Goal: Task Accomplishment & Management: Manage account settings

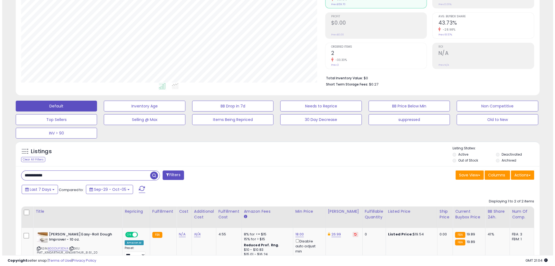
scroll to position [111, 304]
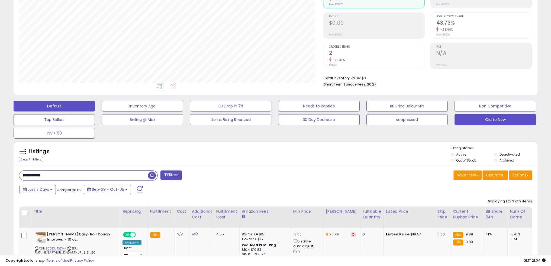
click at [468, 123] on button "Old to New" at bounding box center [494, 119] width 81 height 11
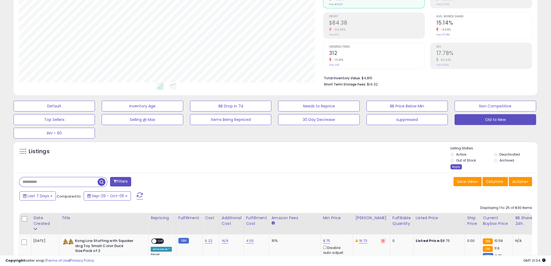
click at [452, 166] on div "Apply" at bounding box center [455, 166] width 11 height 5
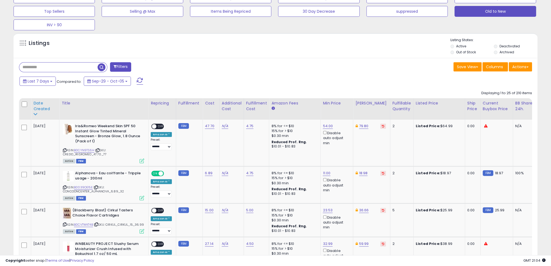
click at [42, 106] on div "Date Created" at bounding box center [45, 106] width 24 height 11
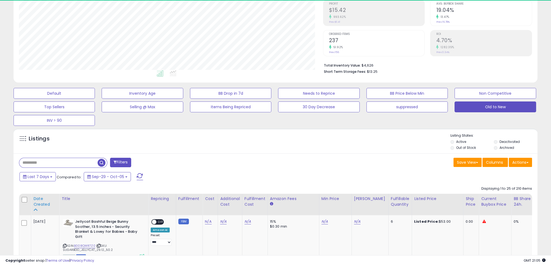
scroll to position [178, 0]
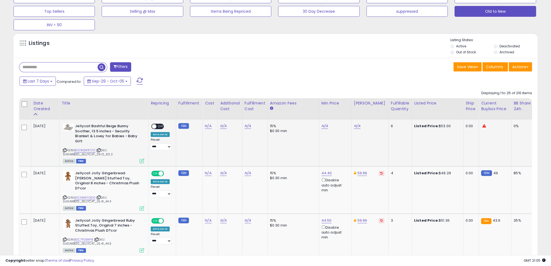
click at [98, 150] on icon at bounding box center [99, 150] width 4 height 3
click at [324, 126] on link "N/A" at bounding box center [324, 126] width 7 height 5
type input "*****"
click button "submit" at bounding box center [338, 107] width 9 height 8
click at [159, 125] on span "OFF" at bounding box center [160, 126] width 9 height 5
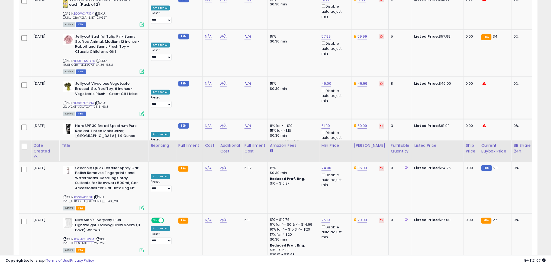
scroll to position [1187, 0]
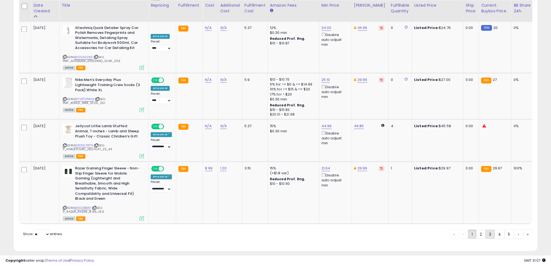
click at [489, 230] on link "3" at bounding box center [489, 234] width 9 height 9
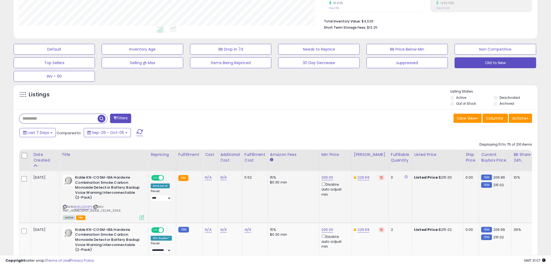
scroll to position [191, 0]
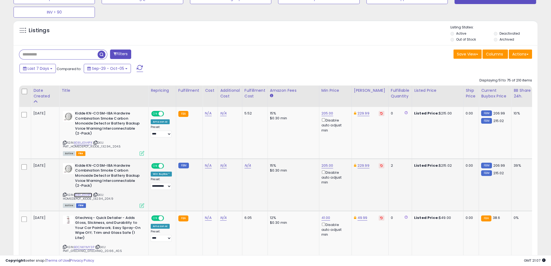
click at [91, 193] on link "B08LJGV4PX" at bounding box center [83, 195] width 18 height 5
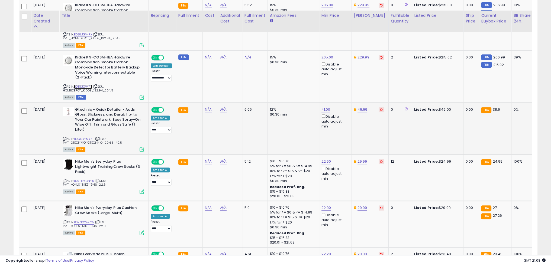
scroll to position [327, 0]
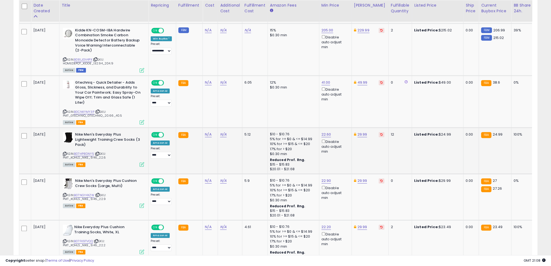
drag, startPoint x: 99, startPoint y: 151, endPoint x: 109, endPoint y: 151, distance: 10.6
click at [99, 153] on icon at bounding box center [98, 154] width 4 height 3
click at [65, 154] on icon at bounding box center [65, 154] width 4 height 3
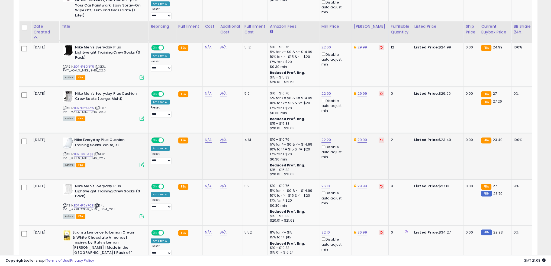
scroll to position [435, 0]
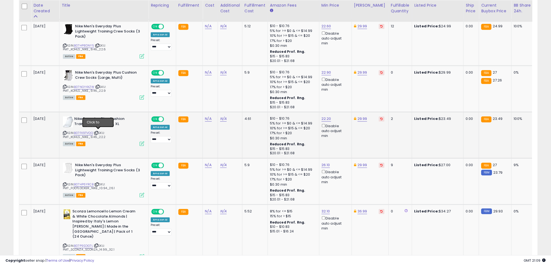
click at [98, 132] on icon at bounding box center [97, 133] width 4 height 3
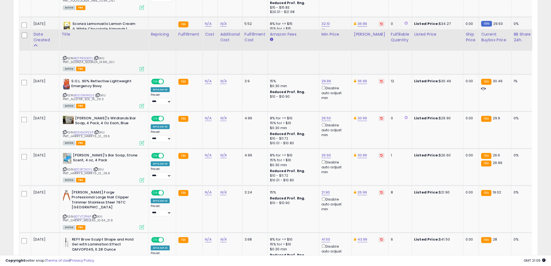
scroll to position [652, 0]
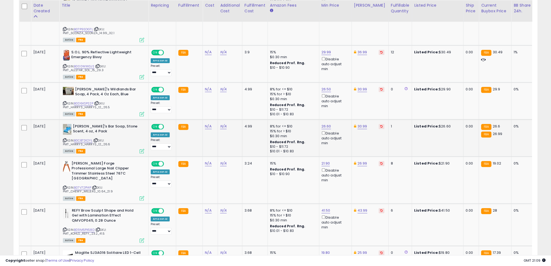
click at [98, 139] on icon at bounding box center [96, 140] width 4 height 3
click at [81, 186] on link "B07V72P14P" at bounding box center [82, 188] width 17 height 5
click at [95, 186] on icon at bounding box center [95, 187] width 4 height 3
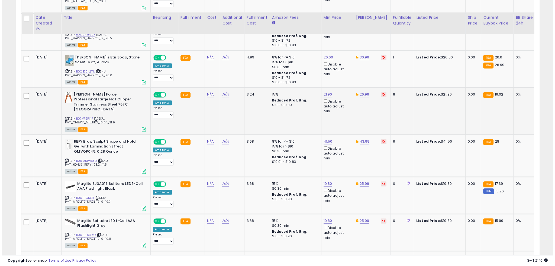
scroll to position [733, 0]
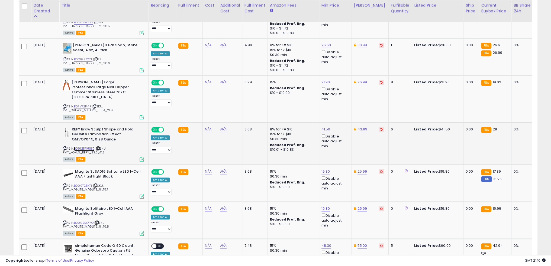
click at [86, 147] on link "B09M5PX58D" at bounding box center [84, 149] width 21 height 5
click at [64, 147] on icon at bounding box center [65, 148] width 4 height 3
click at [82, 147] on link "B09M5PX58D" at bounding box center [84, 149] width 21 height 5
click at [321, 127] on div "41.50 Disable auto adjust min" at bounding box center [334, 138] width 26 height 22
click at [324, 127] on link "41.50" at bounding box center [325, 129] width 9 height 5
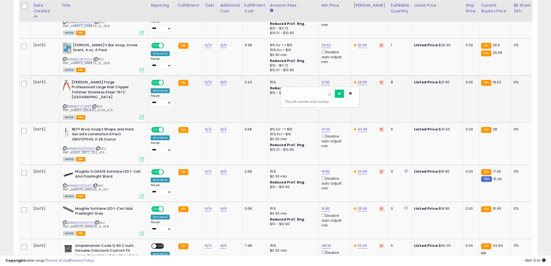
drag, startPoint x: 311, startPoint y: 93, endPoint x: 264, endPoint y: 93, distance: 47.2
click at [264, 93] on tbody "[DATE] Kidde KN-COSM-IBA Hardwire Combination Smoke [MEDICAL_DATA] Detector Bat…" at bounding box center [434, 137] width 831 height 1145
type input "*****"
click button "submit" at bounding box center [339, 94] width 9 height 8
click at [140, 157] on icon at bounding box center [142, 159] width 5 height 5
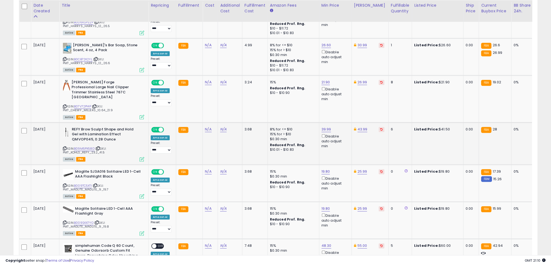
scroll to position [111, 306]
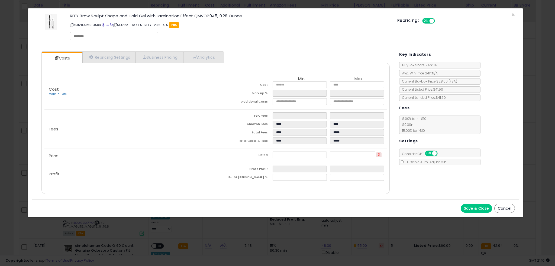
click at [108, 37] on input "text" at bounding box center [113, 36] width 81 height 5
type input "**********"
click at [480, 206] on button "Save & Close" at bounding box center [476, 208] width 31 height 9
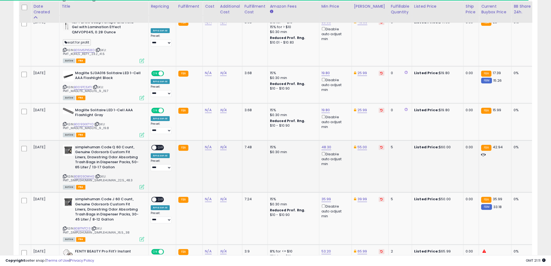
scroll to position [841, 0]
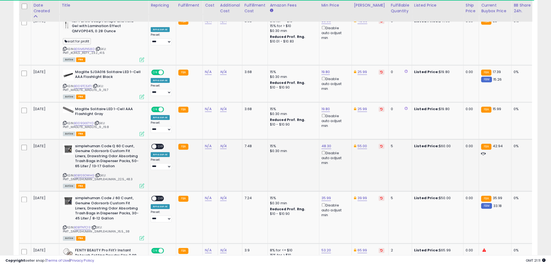
click at [99, 174] on icon at bounding box center [98, 175] width 4 height 3
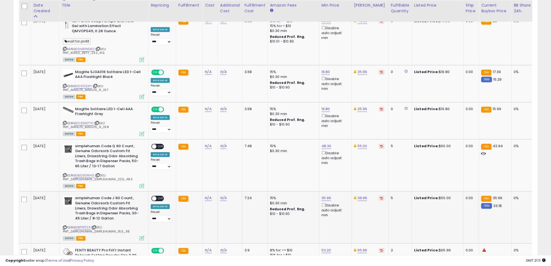
click at [96, 226] on icon at bounding box center [94, 227] width 4 height 3
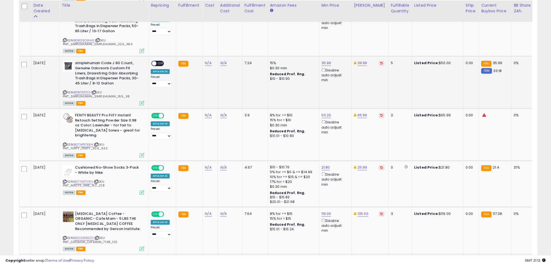
scroll to position [977, 0]
drag, startPoint x: 98, startPoint y: 121, endPoint x: 144, endPoint y: 127, distance: 46.7
click at [98, 143] on icon at bounding box center [97, 144] width 4 height 3
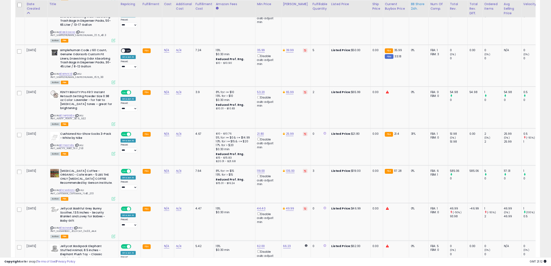
scroll to position [111, 304]
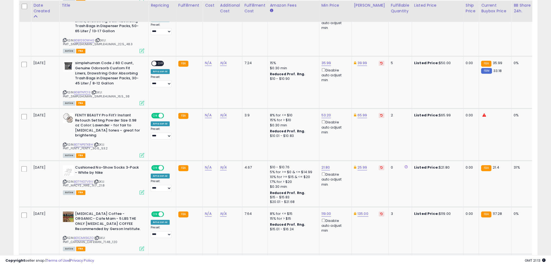
click at [296, 17] on th "Amazon Fees" at bounding box center [292, 11] width 51 height 21
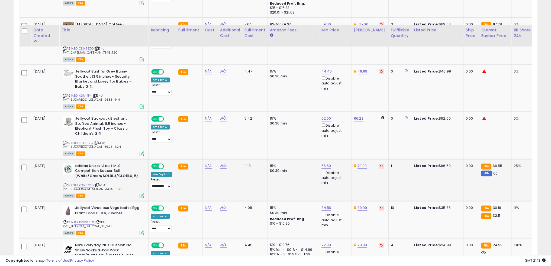
scroll to position [1193, 0]
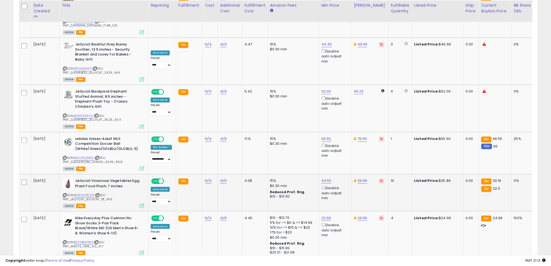
click at [99, 194] on icon at bounding box center [98, 195] width 4 height 3
click at [87, 193] on link "B083VVPCSN" at bounding box center [84, 195] width 20 height 5
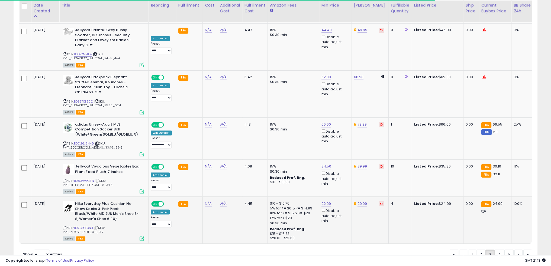
click at [98, 227] on icon at bounding box center [97, 228] width 4 height 3
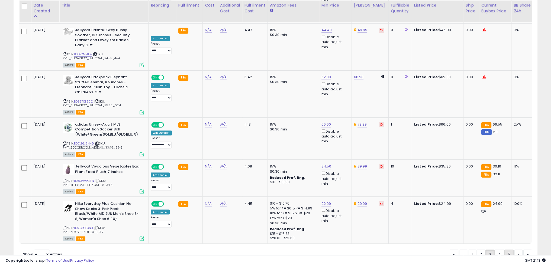
click at [507, 250] on link "5" at bounding box center [508, 254] width 9 height 9
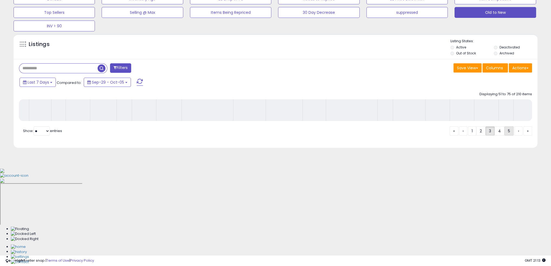
scroll to position [83, 0]
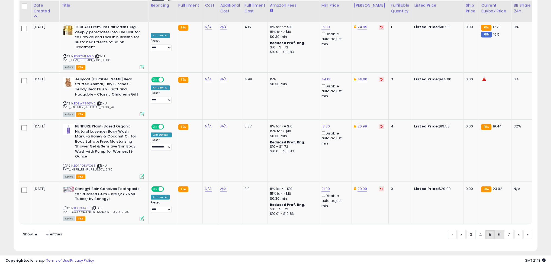
click at [497, 230] on link "6" at bounding box center [499, 234] width 9 height 9
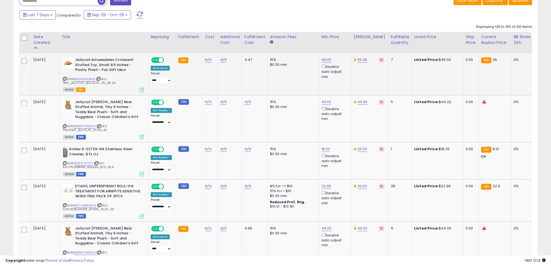
scroll to position [245, 0]
click at [80, 125] on link "B0BW7946W6" at bounding box center [85, 126] width 22 height 5
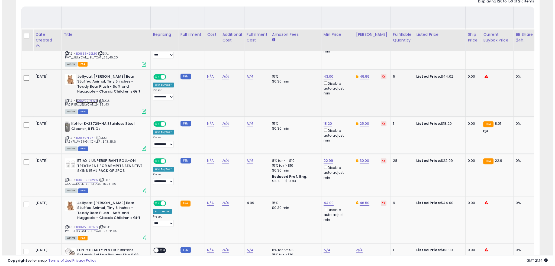
scroll to position [299, 0]
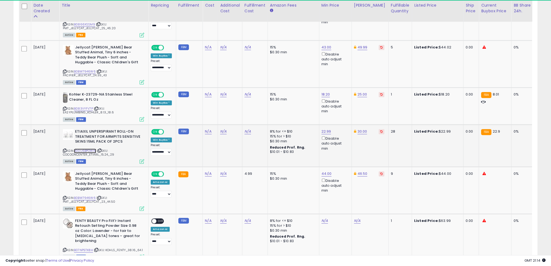
click at [91, 150] on link "B00U6BPOWW" at bounding box center [85, 151] width 22 height 5
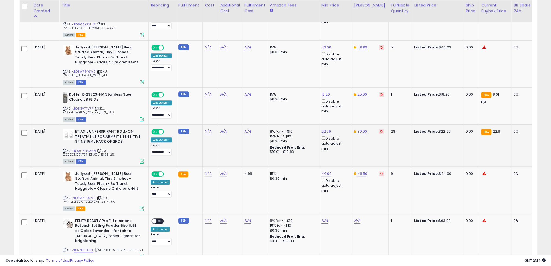
click at [143, 159] on icon at bounding box center [142, 161] width 5 height 5
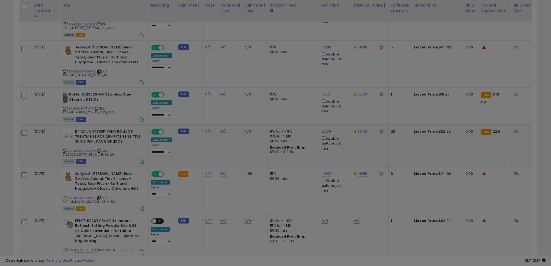
scroll to position [111, 306]
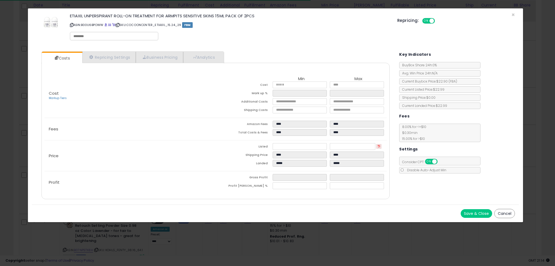
click at [103, 38] on input "text" at bounding box center [113, 36] width 81 height 5
type input "**********"
click at [473, 212] on button "Save & Close" at bounding box center [476, 213] width 31 height 9
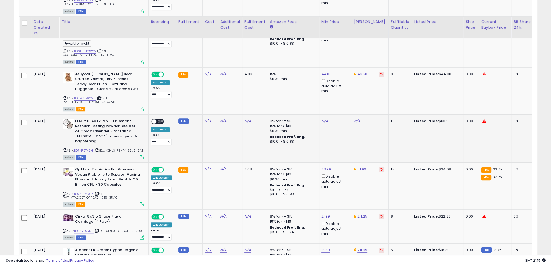
scroll to position [462, 0]
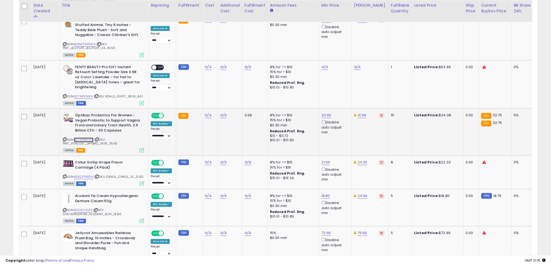
click at [87, 138] on link "B07S19MV95" at bounding box center [84, 140] width 20 height 5
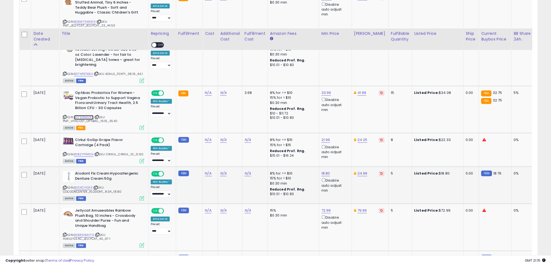
scroll to position [516, 0]
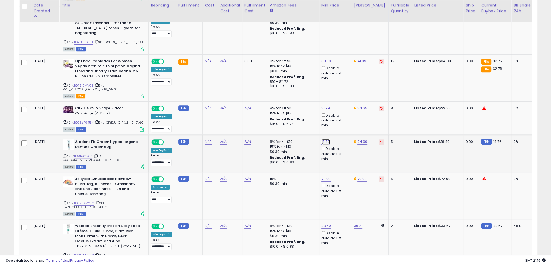
click at [325, 139] on link "18.80" at bounding box center [325, 141] width 9 height 5
drag, startPoint x: 304, startPoint y: 117, endPoint x: 260, endPoint y: 115, distance: 44.2
type input "**"
click at [341, 115] on icon "submit" at bounding box center [339, 116] width 3 height 3
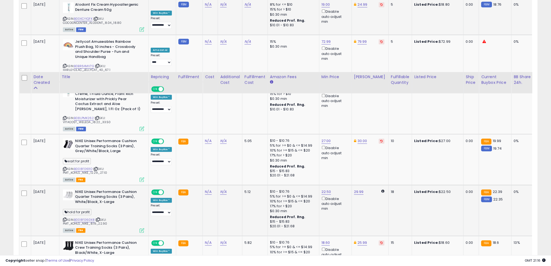
scroll to position [733, 0]
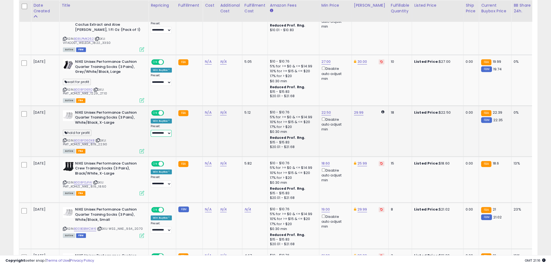
click at [167, 130] on select "**********" at bounding box center [161, 133] width 21 height 7
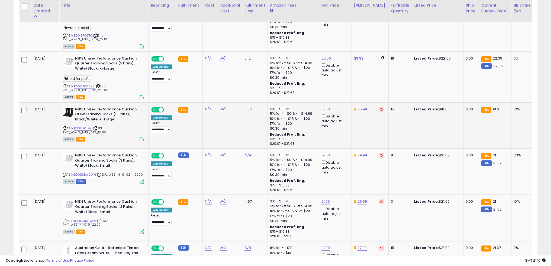
click at [96, 127] on icon at bounding box center [96, 128] width 4 height 3
click at [63, 127] on icon at bounding box center [65, 128] width 4 height 3
click at [167, 127] on select "**********" at bounding box center [161, 130] width 21 height 7
click at [81, 126] on link "B008F0JFAI" at bounding box center [83, 128] width 18 height 5
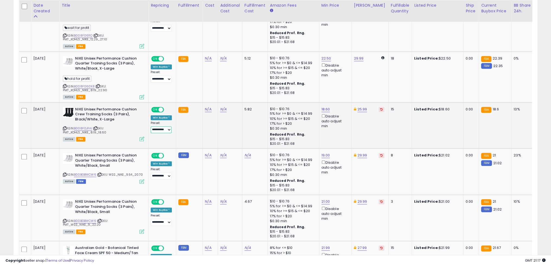
click at [169, 127] on select "**********" at bounding box center [161, 130] width 21 height 7
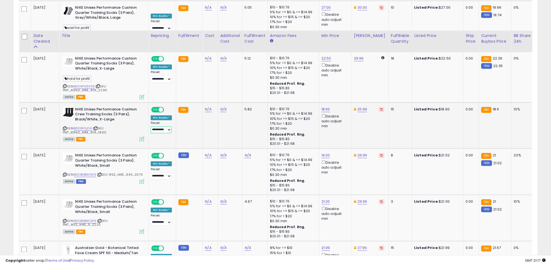
scroll to position [841, 0]
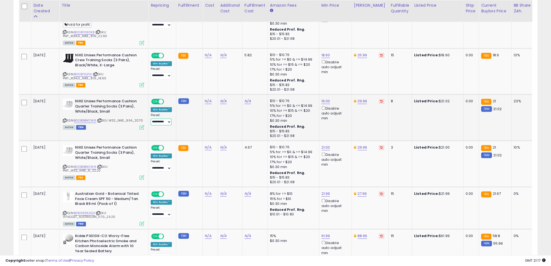
click at [169, 119] on select "**********" at bounding box center [161, 122] width 21 height 7
click at [64, 166] on icon at bounding box center [65, 167] width 4 height 3
click at [169, 165] on select "**********" at bounding box center [161, 168] width 21 height 7
select select "**********"
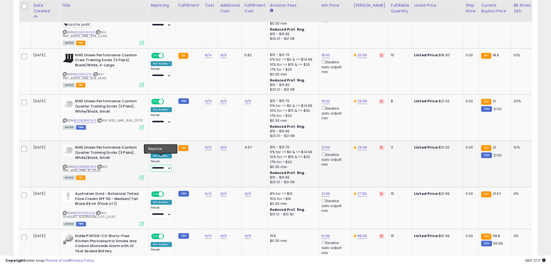
click at [151, 165] on select "**********" at bounding box center [161, 168] width 21 height 7
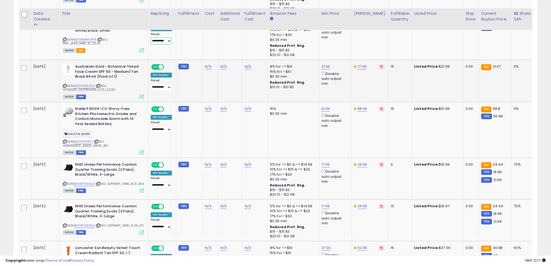
scroll to position [977, 0]
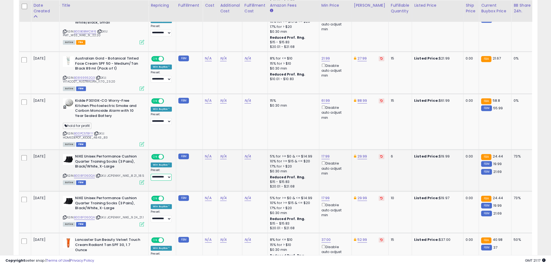
click at [164, 174] on select "**********" at bounding box center [161, 177] width 21 height 7
click at [94, 166] on div "ASIN: B008F060QA | SKU: JCPENNY_NIKE_8.21_18.5 Active FBM" at bounding box center [103, 169] width 81 height 30
click at [90, 174] on link "B008F060QA" at bounding box center [84, 176] width 21 height 5
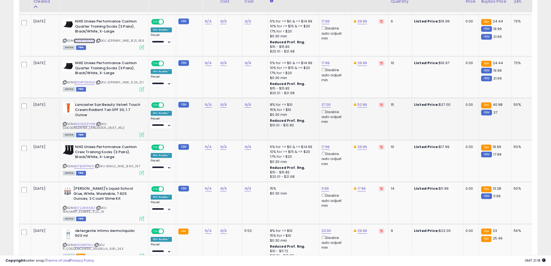
scroll to position [1112, 0]
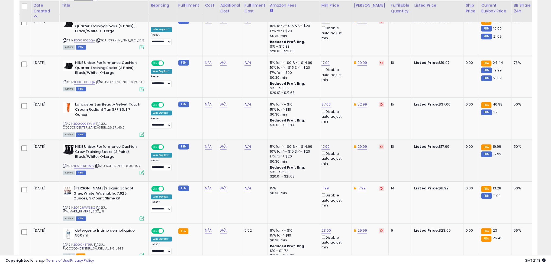
click at [64, 164] on icon at bounding box center [65, 165] width 4 height 3
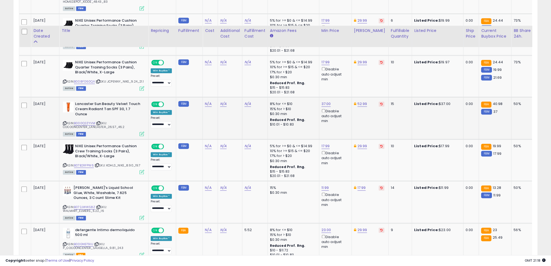
scroll to position [1139, 0]
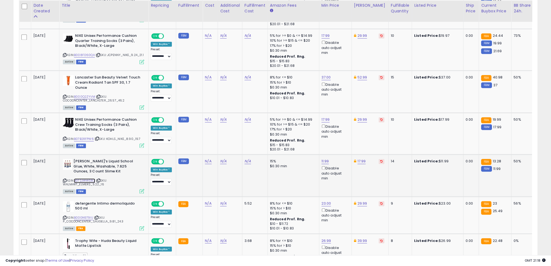
click at [83, 179] on link "B072JWWS8Z" at bounding box center [84, 181] width 21 height 5
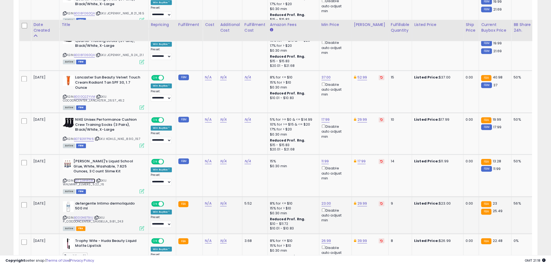
scroll to position [1194, 0]
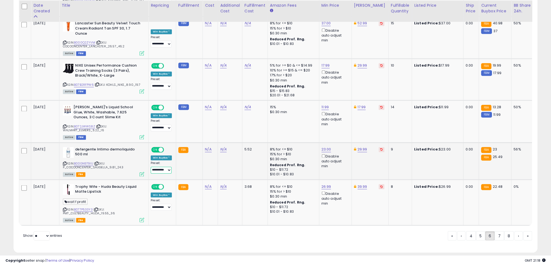
click at [164, 167] on select "**********" at bounding box center [161, 170] width 21 height 7
click at [508, 234] on link "8" at bounding box center [508, 235] width 9 height 9
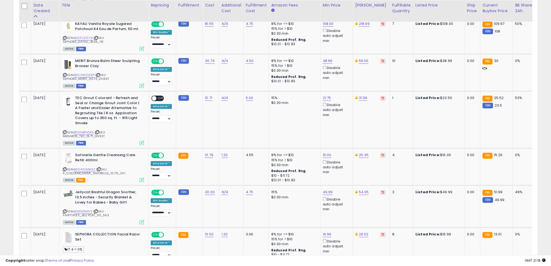
scroll to position [1147, 0]
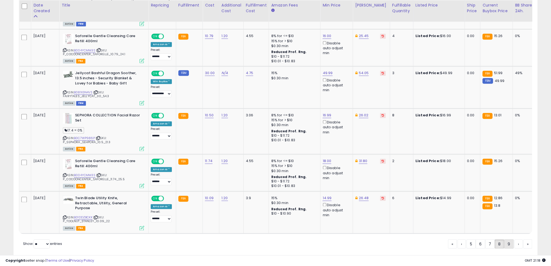
click at [509, 240] on link "9" at bounding box center [508, 244] width 9 height 9
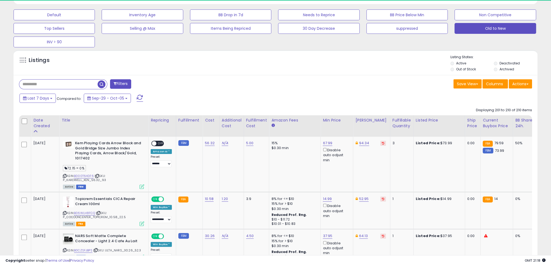
scroll to position [191, 0]
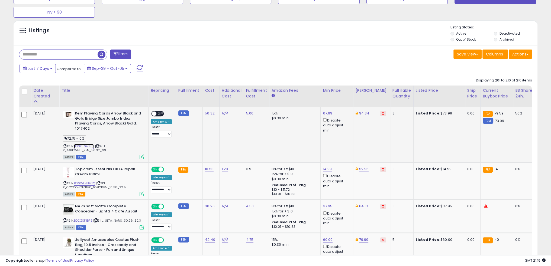
click at [84, 147] on link "B000T640F6" at bounding box center [84, 146] width 20 height 5
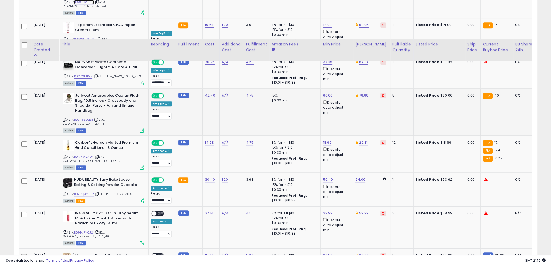
scroll to position [381, 0]
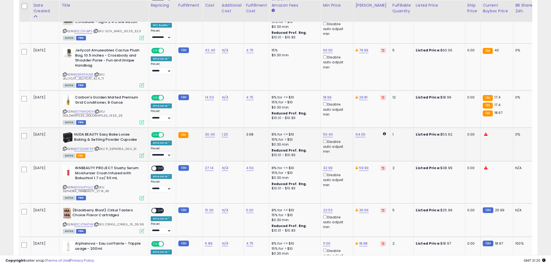
click at [159, 158] on td "**********" at bounding box center [162, 145] width 28 height 34
click at [166, 152] on select "**********" at bounding box center [161, 155] width 21 height 7
select select "**********"
click at [151, 152] on select "**********" at bounding box center [161, 155] width 21 height 7
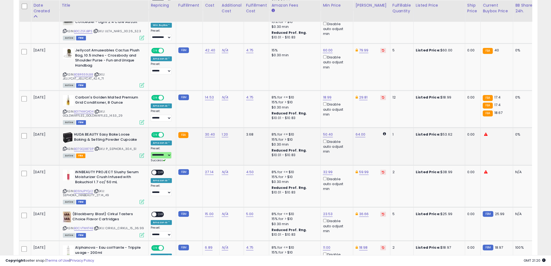
click at [87, 145] on div "ASIN: B07GQ3873P | SKU: P_SEPHORA_30.4_51 Active FBA" at bounding box center [103, 144] width 81 height 25
click at [87, 147] on link "B07GQ3873P" at bounding box center [84, 149] width 20 height 5
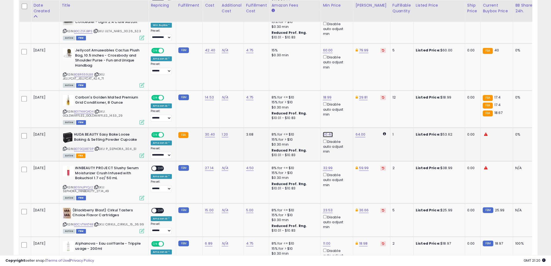
click at [326, 133] on link "50.40" at bounding box center [328, 134] width 10 height 5
drag, startPoint x: 305, startPoint y: 117, endPoint x: 277, endPoint y: 115, distance: 27.7
click at [277, 115] on tbody "[DATE] Kem Playing Cards Arrow Black and Gold Bridge Size Jumbo Index Playing C…" at bounding box center [435, 119] width 832 height 404
type input "*****"
click button "submit" at bounding box center [341, 115] width 9 height 8
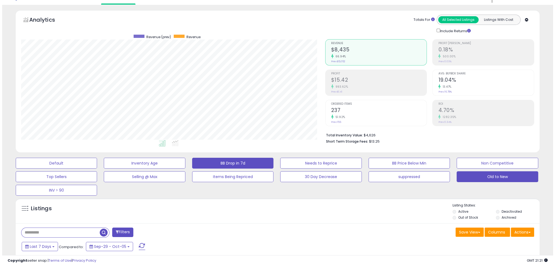
scroll to position [0, 0]
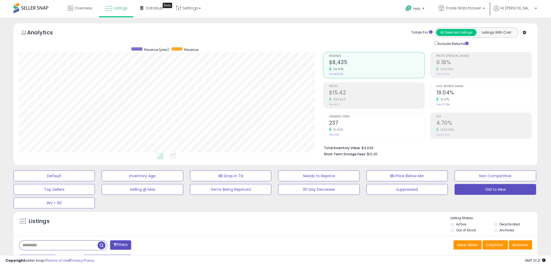
click at [34, 183] on div "Default Inventory Age BB Drop in 7d Needs to Reprice BB Price Below Min Non Com…" at bounding box center [275, 188] width 537 height 41
click at [41, 179] on button "Default" at bounding box center [54, 176] width 81 height 11
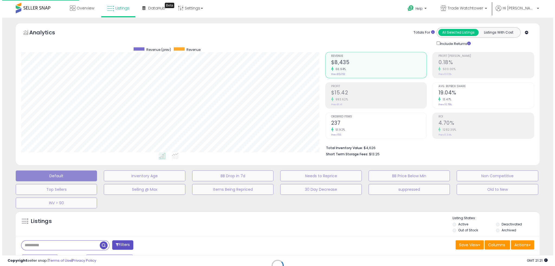
scroll to position [270864, 270669]
type input "**********"
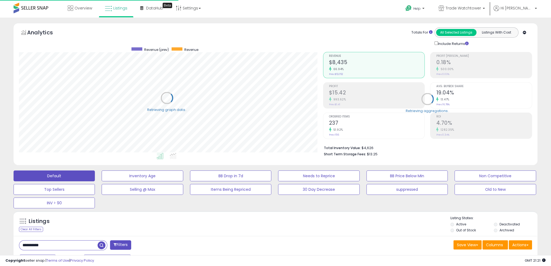
scroll to position [270864, 270672]
